Goal: Information Seeking & Learning: Learn about a topic

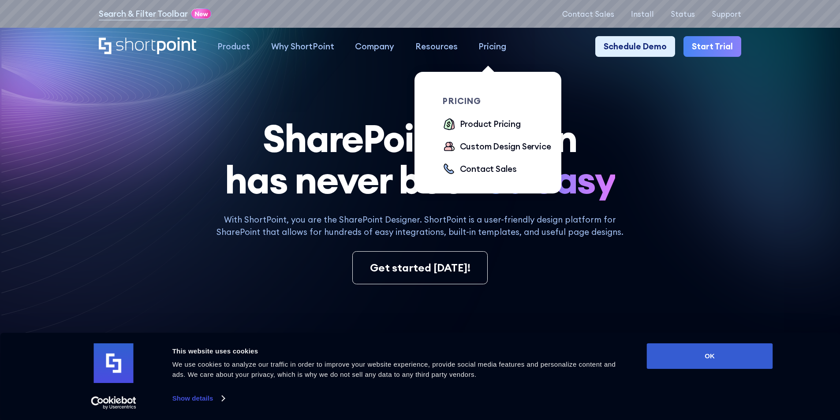
click at [482, 47] on div "Pricing" at bounding box center [493, 46] width 28 height 13
click at [475, 120] on div "Product Pricing" at bounding box center [490, 124] width 61 height 13
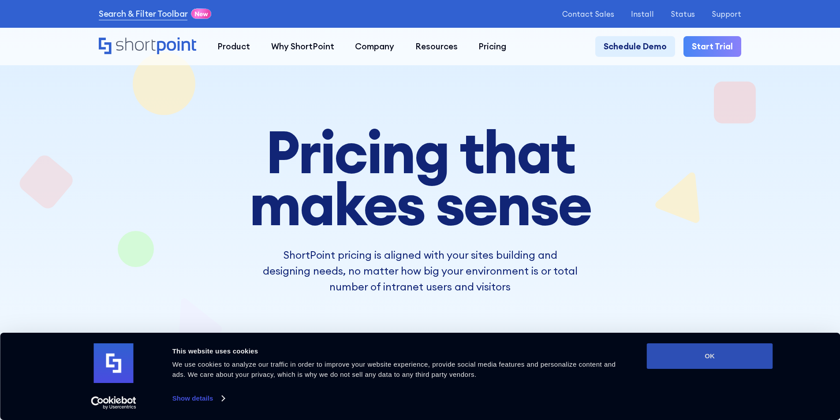
click at [716, 358] on button "OK" at bounding box center [710, 357] width 126 height 26
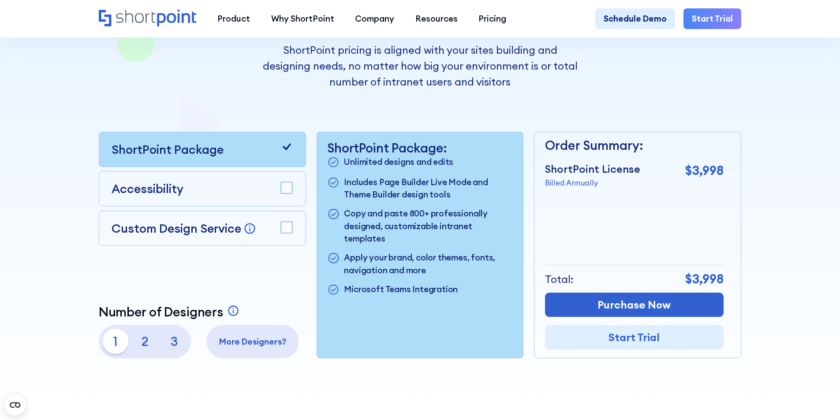
scroll to position [221, 0]
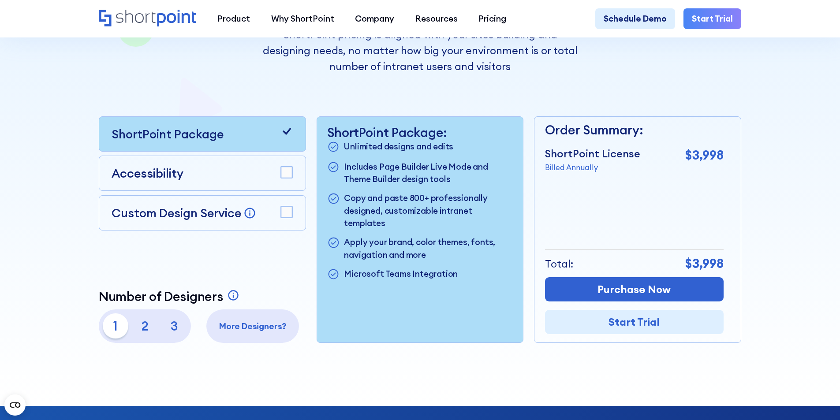
click at [284, 176] on rect at bounding box center [286, 172] width 11 height 11
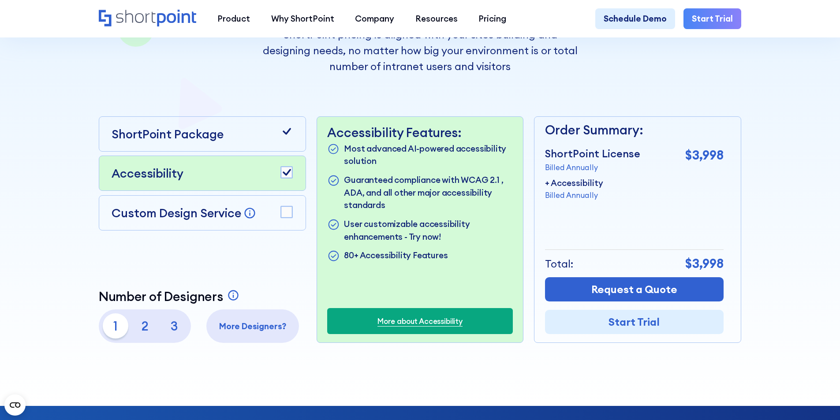
click at [285, 210] on rect at bounding box center [286, 211] width 11 height 11
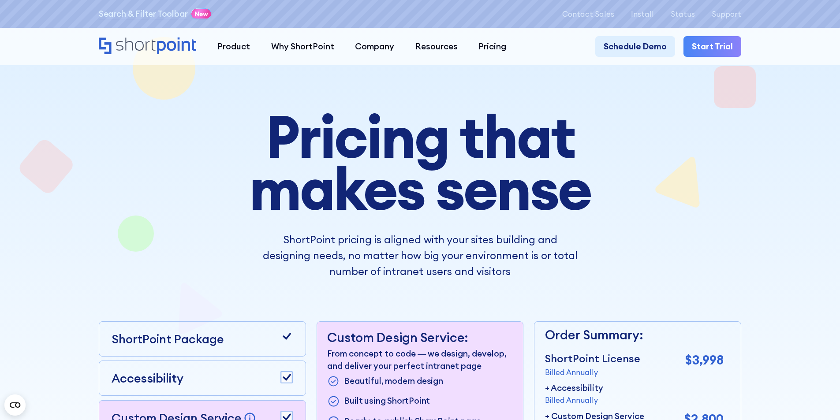
scroll to position [0, 0]
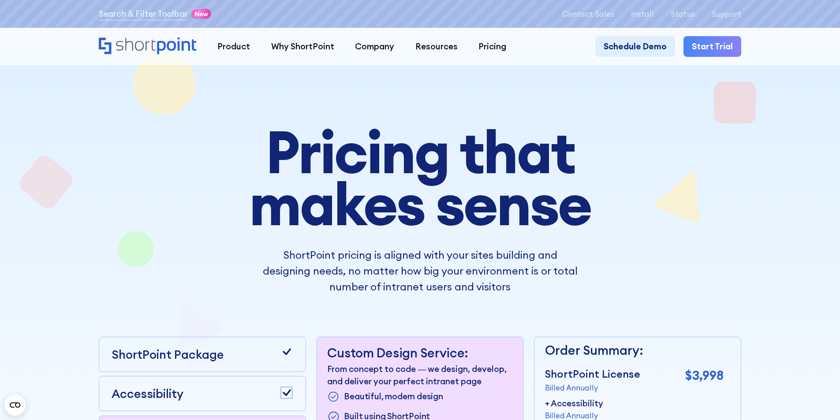
drag, startPoint x: 744, startPoint y: 154, endPoint x: 662, endPoint y: 82, distance: 109.7
click at [744, 154] on section "Pricing that makes sense ShortPoint pricing is aligned with your sites building…" at bounding box center [420, 324] width 840 height 606
